Goal: Task Accomplishment & Management: Manage account settings

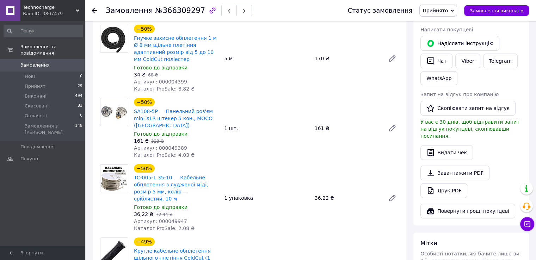
scroll to position [35, 0]
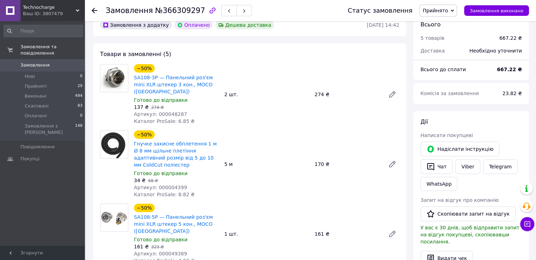
click at [96, 12] on icon at bounding box center [95, 11] width 6 height 6
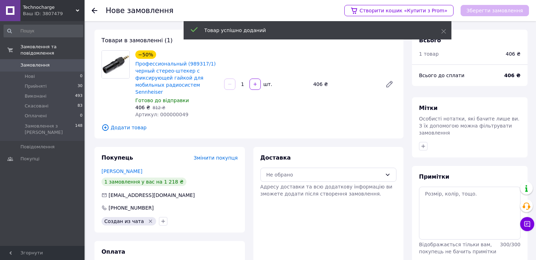
scroll to position [23, 0]
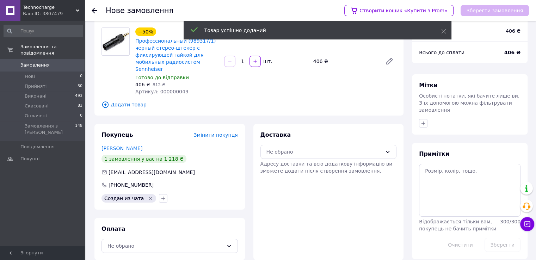
click at [121, 101] on span "Додати товар" at bounding box center [248, 105] width 295 height 8
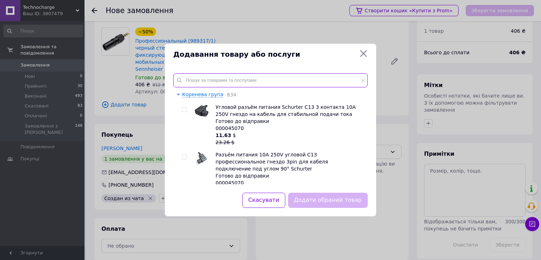
click at [211, 75] on input "text" at bounding box center [270, 80] width 194 height 14
paste input "TC-004-1.0"
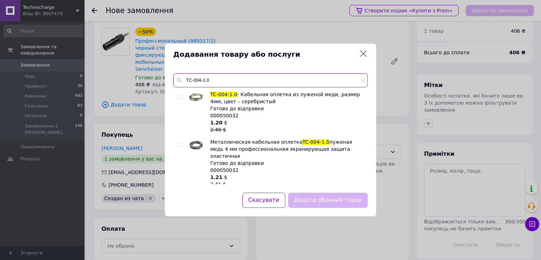
type input "TC-004-1.0"
click at [179, 94] on span at bounding box center [179, 96] width 5 height 5
click at [179, 95] on input "checkbox" at bounding box center [179, 97] width 5 height 5
checkbox input "true"
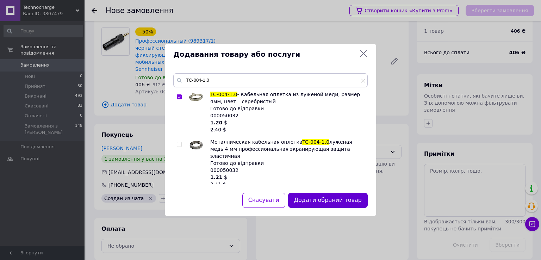
click at [323, 199] on button "Додати обраний товар" at bounding box center [328, 200] width 80 height 15
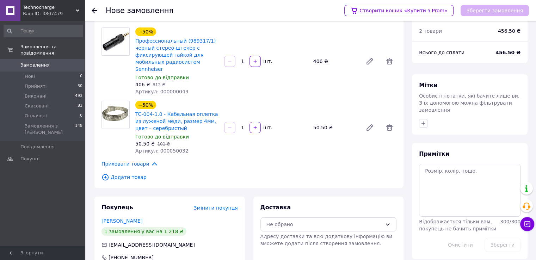
click at [390, 124] on icon at bounding box center [389, 127] width 6 height 6
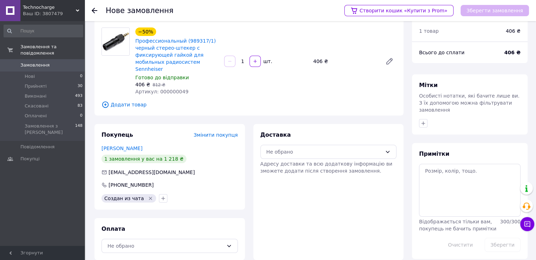
click at [126, 101] on span "Додати товар" at bounding box center [248, 105] width 295 height 8
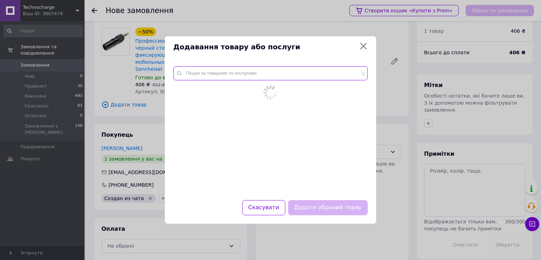
click at [209, 71] on div at bounding box center [270, 129] width 211 height 142
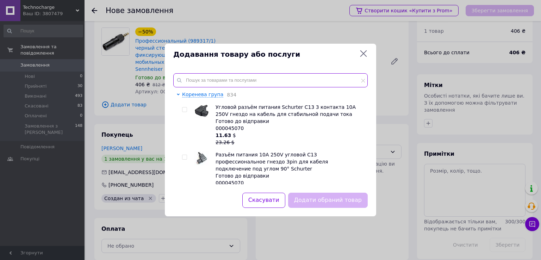
paste input "000049728"
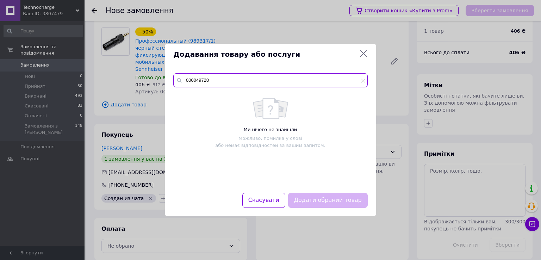
type input "000049728"
click at [365, 53] on icon at bounding box center [363, 53] width 8 height 8
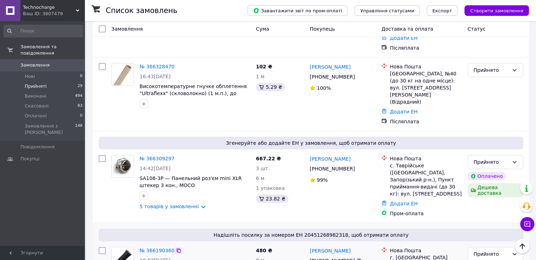
scroll to position [176, 0]
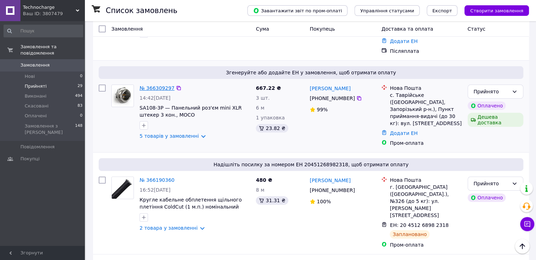
click at [159, 85] on link "№ 366309297" at bounding box center [156, 88] width 35 height 6
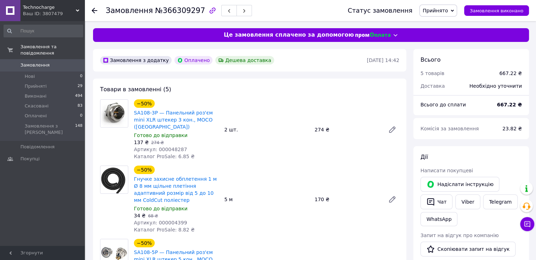
click at [94, 9] on icon at bounding box center [95, 11] width 6 height 6
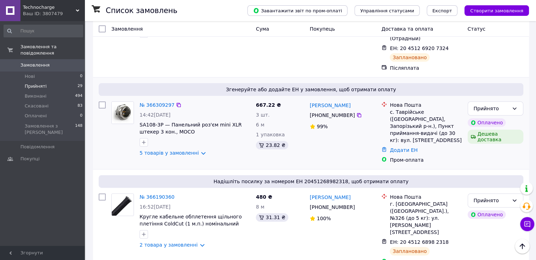
scroll to position [211, 0]
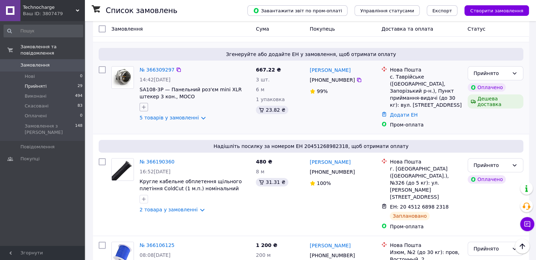
click at [142, 104] on icon "button" at bounding box center [144, 107] width 6 height 6
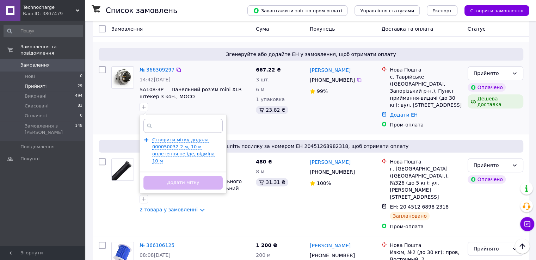
scroll to position [0, 70]
type input "додала 000050032-2 м, 10 м оплетення не їде, відміна 10 м"
click at [164, 137] on span "Створити мітку додала 000050032-2 м, 10 м оплетення не їде, відміна 10 м" at bounding box center [183, 150] width 62 height 27
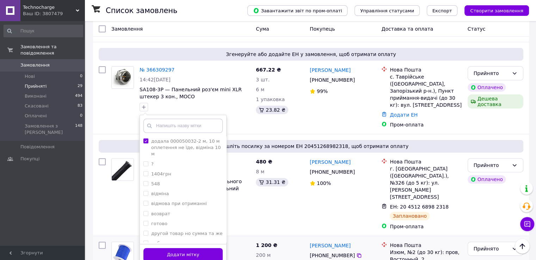
drag, startPoint x: 180, startPoint y: 225, endPoint x: 180, endPoint y: 213, distance: 12.0
click at [180, 248] on button "Додати мітку" at bounding box center [182, 255] width 79 height 14
